Goal: Task Accomplishment & Management: Manage account settings

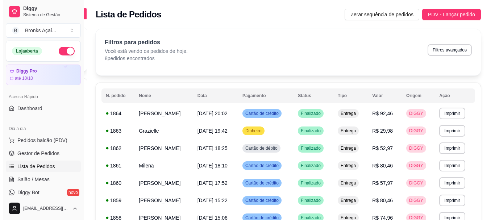
scroll to position [36, 0]
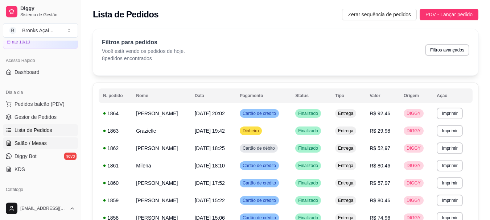
click at [26, 138] on link "Salão / Mesas" at bounding box center [40, 143] width 75 height 12
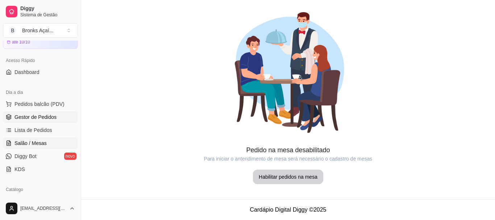
click at [38, 115] on span "Gestor de Pedidos" at bounding box center [36, 117] width 42 height 7
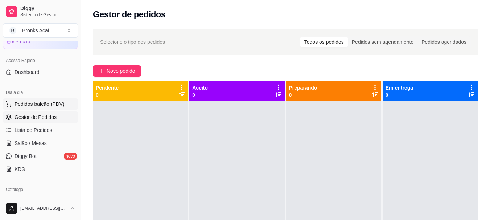
click at [41, 107] on span "Pedidos balcão (PDV)" at bounding box center [40, 103] width 50 height 7
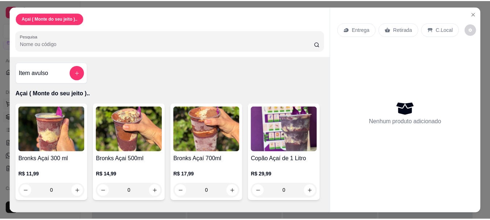
scroll to position [19, 0]
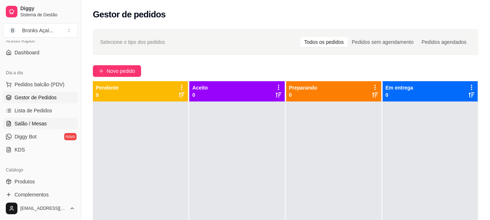
scroll to position [145, 0]
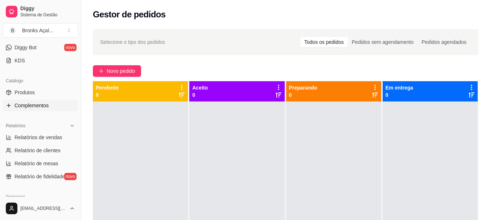
click at [41, 101] on link "Complementos" at bounding box center [40, 106] width 75 height 12
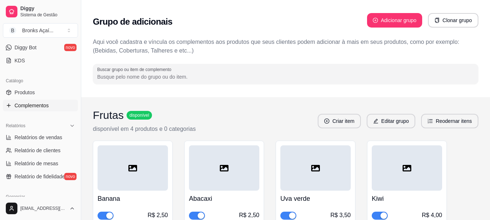
scroll to position [145, 0]
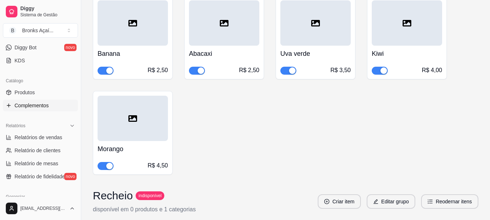
click at [117, 72] on div "R$ 2,50" at bounding box center [133, 70] width 70 height 9
click at [110, 71] on div "button" at bounding box center [109, 70] width 7 height 7
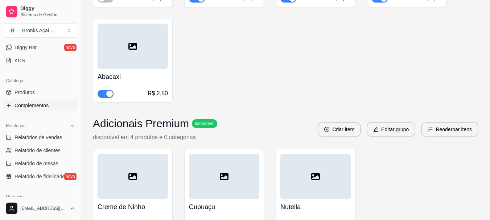
scroll to position [218, 0]
click at [42, 135] on span "Relatórios de vendas" at bounding box center [39, 137] width 48 height 7
select select "ALL"
select select "0"
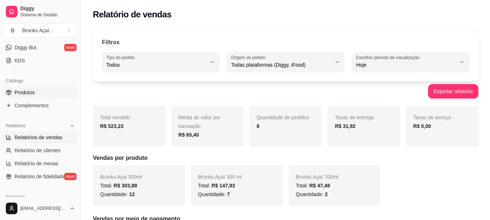
click at [51, 89] on link "Produtos" at bounding box center [40, 93] width 75 height 12
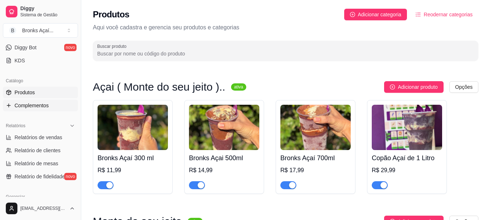
click at [52, 107] on link "Complementos" at bounding box center [40, 106] width 75 height 12
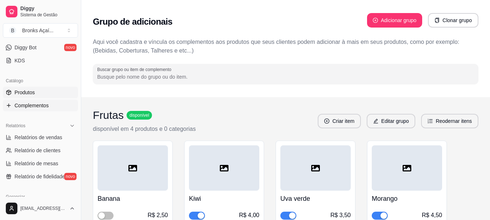
click at [43, 89] on link "Produtos" at bounding box center [40, 93] width 75 height 12
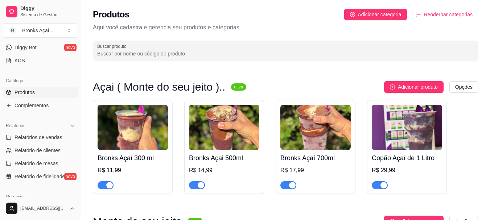
click at [30, 97] on link "Produtos" at bounding box center [40, 93] width 75 height 12
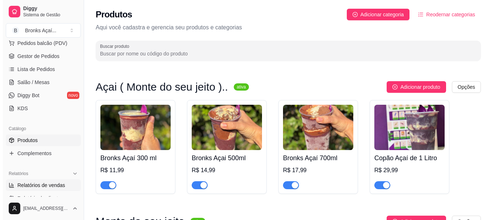
scroll to position [36, 0]
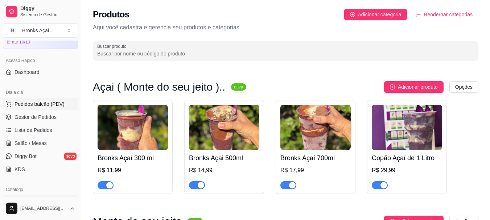
click at [23, 106] on span "Pedidos balcão (PDV)" at bounding box center [40, 103] width 50 height 7
click at [30, 116] on span "Gestor de Pedidos" at bounding box center [36, 117] width 42 height 7
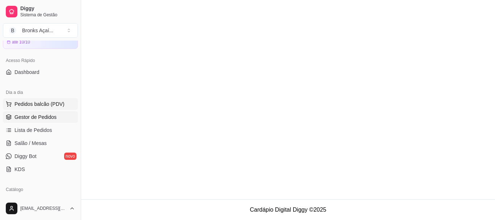
click at [48, 102] on span "Pedidos balcão (PDV)" at bounding box center [40, 103] width 50 height 7
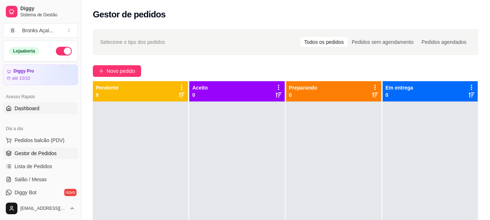
click at [40, 106] on link "Dashboard" at bounding box center [40, 109] width 75 height 12
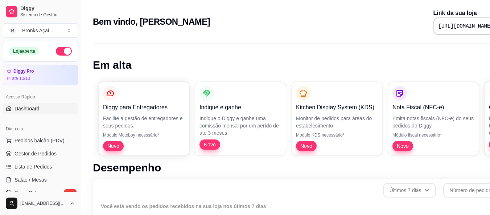
click at [40, 147] on ul "Pedidos balcão (PDV) Gestor de Pedidos Lista de Pedidos Salão / Mesas Diggy Bot…" at bounding box center [40, 173] width 75 height 77
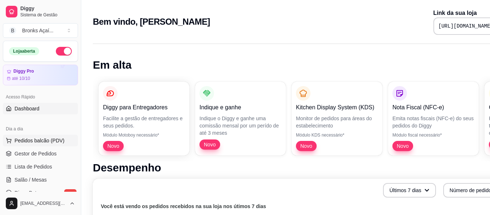
click at [47, 141] on span "Pedidos balcão (PDV)" at bounding box center [40, 140] width 50 height 7
click at [45, 152] on span "Gestor de Pedidos" at bounding box center [36, 153] width 42 height 7
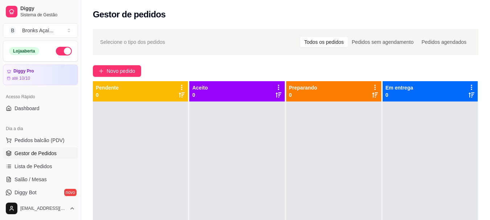
click at [56, 54] on button "button" at bounding box center [64, 51] width 16 height 9
